Goal: Task Accomplishment & Management: Manage account settings

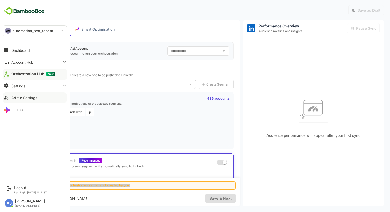
click at [24, 99] on div "Admin Settings" at bounding box center [24, 98] width 26 height 4
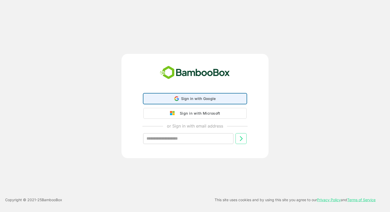
click at [184, 100] on span "Sign in with Google" at bounding box center [198, 98] width 35 height 4
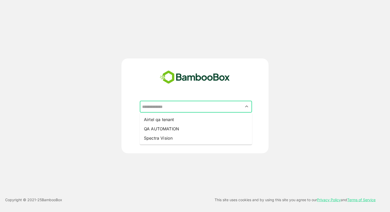
click at [182, 106] on input "text" at bounding box center [196, 107] width 110 height 10
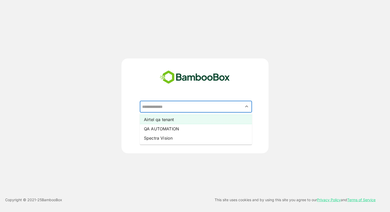
click at [173, 121] on li "Airtel qa tenant" at bounding box center [196, 119] width 112 height 9
type input "**********"
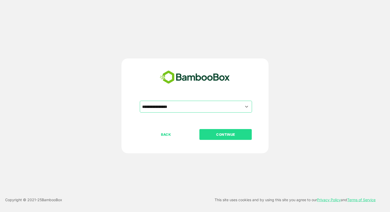
click at [223, 135] on p "CONTINUE" at bounding box center [226, 135] width 52 height 6
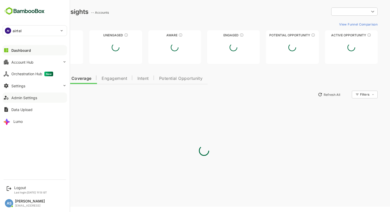
click at [24, 97] on div "Admin Settings" at bounding box center [24, 98] width 26 height 4
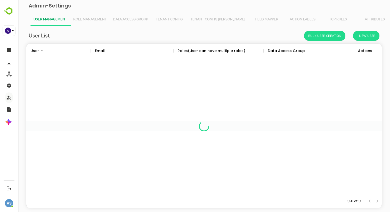
scroll to position [151, 355]
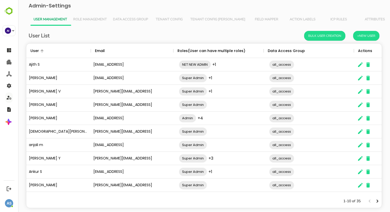
click at [85, 18] on span "Role Management" at bounding box center [90, 20] width 34 height 4
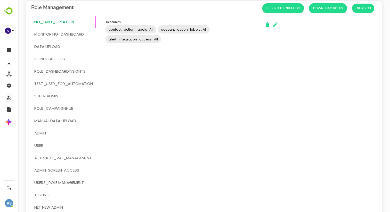
scroll to position [36, 0]
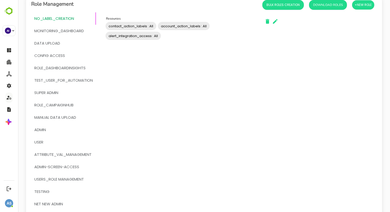
click at [45, 92] on span "Super Admin" at bounding box center [46, 92] width 24 height 7
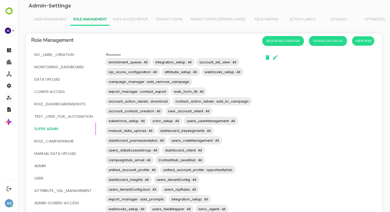
scroll to position [114, 0]
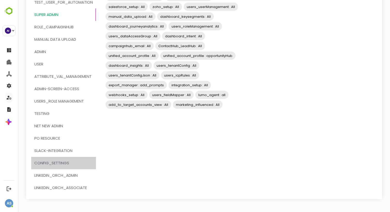
click at [59, 162] on span "CONFIG_SETTINGS" at bounding box center [51, 163] width 35 height 7
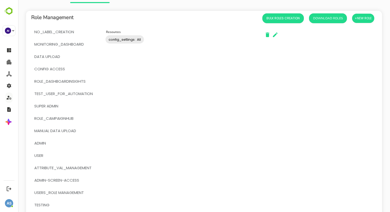
scroll to position [22, 0]
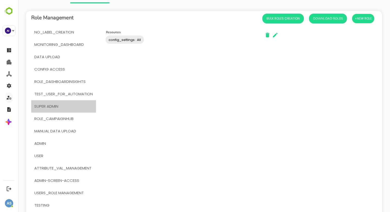
click at [54, 105] on span "Super Admin" at bounding box center [46, 106] width 24 height 7
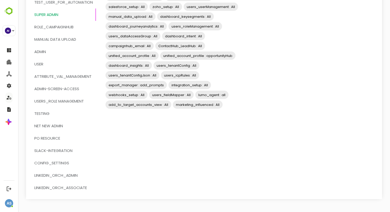
scroll to position [0, 0]
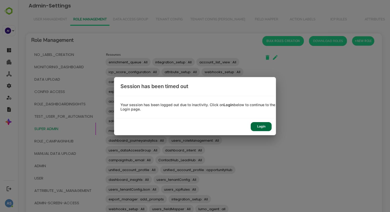
click at [13, 51] on div "Session has been timed out Your session has been logged out due to inactivity. …" at bounding box center [195, 106] width 390 height 212
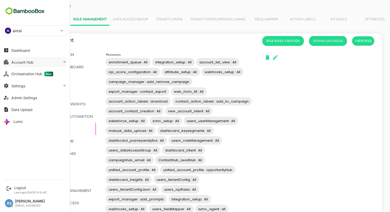
click at [27, 59] on button "Account Hub" at bounding box center [35, 62] width 64 height 10
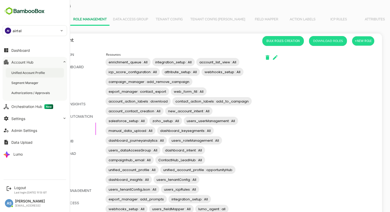
click at [25, 73] on div "Unified Account Profile" at bounding box center [28, 73] width 35 height 4
